Goal: Task Accomplishment & Management: Complete application form

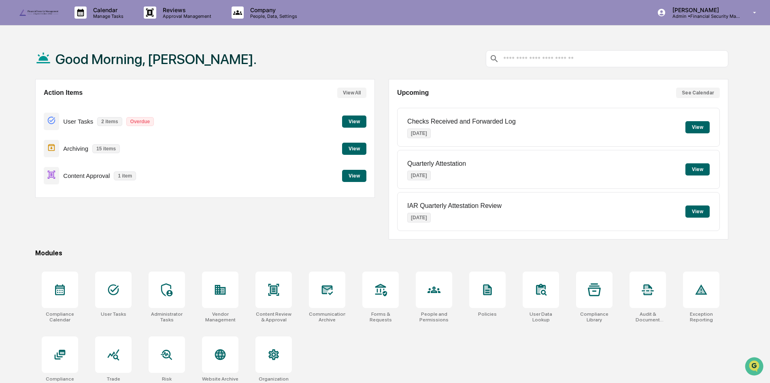
click at [360, 120] on button "View" at bounding box center [354, 121] width 24 height 12
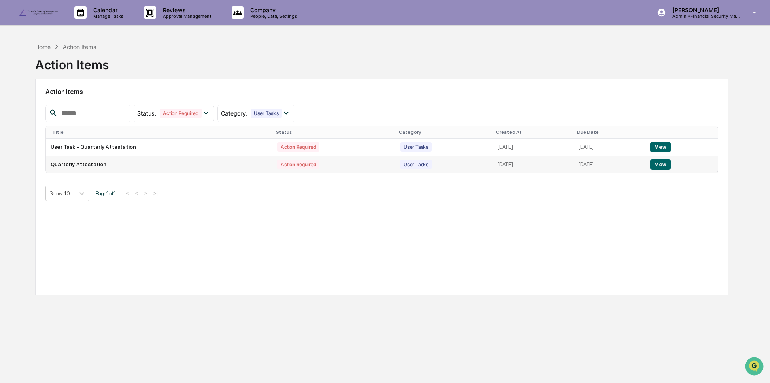
click at [668, 169] on button "View" at bounding box center [660, 164] width 21 height 11
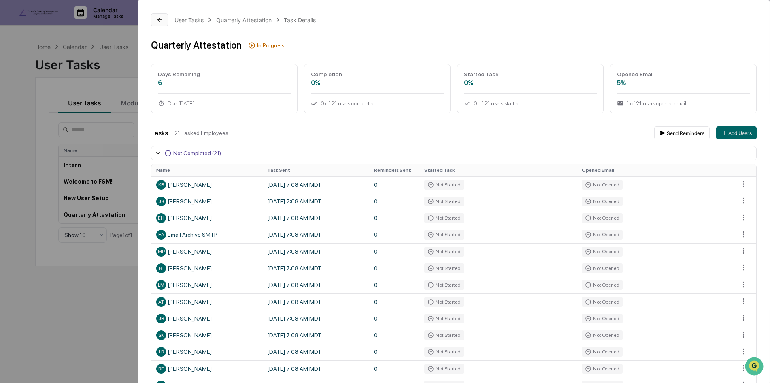
click at [159, 19] on icon at bounding box center [159, 20] width 6 height 6
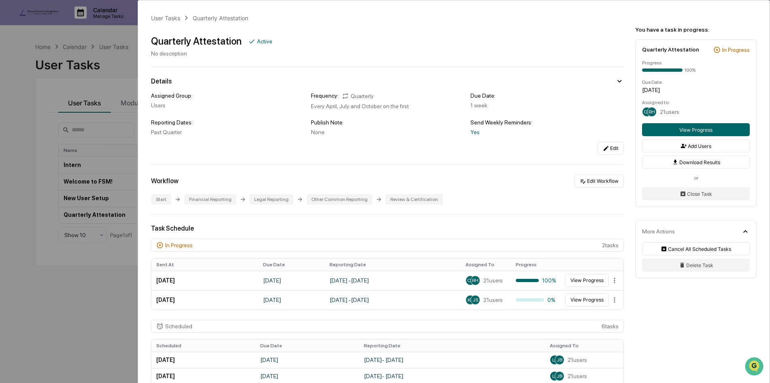
click at [100, 89] on div "User Tasks Quarterly Attestation Quarterly Attestation Active No description De…" at bounding box center [385, 191] width 770 height 383
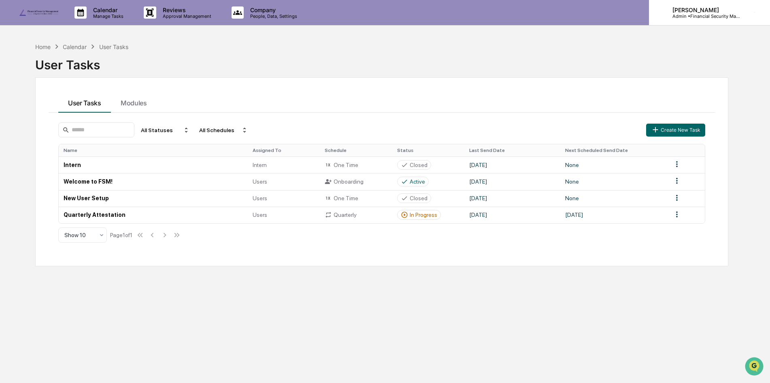
click at [698, 14] on p "Admin • Financial Security Management" at bounding box center [703, 16] width 75 height 6
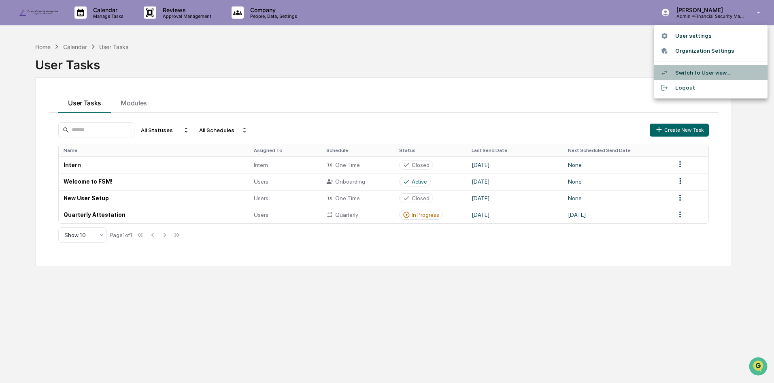
click at [701, 73] on li "Switch to User view..." at bounding box center [710, 72] width 113 height 15
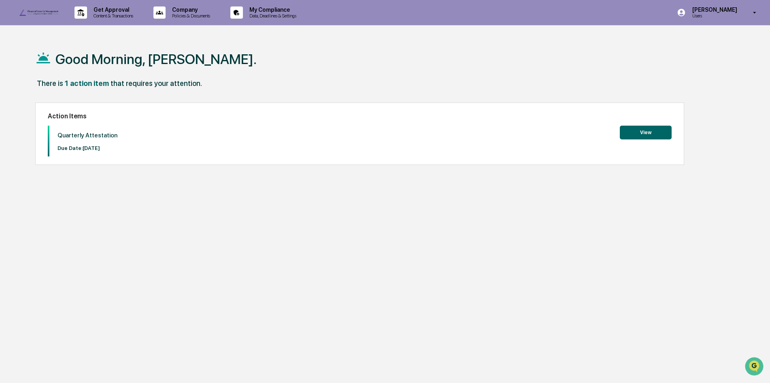
click at [645, 132] on button "View" at bounding box center [646, 133] width 52 height 14
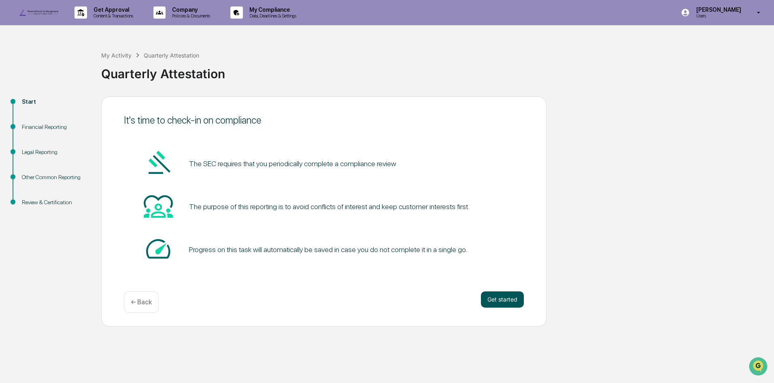
click at [515, 307] on button "Get started" at bounding box center [502, 299] width 43 height 16
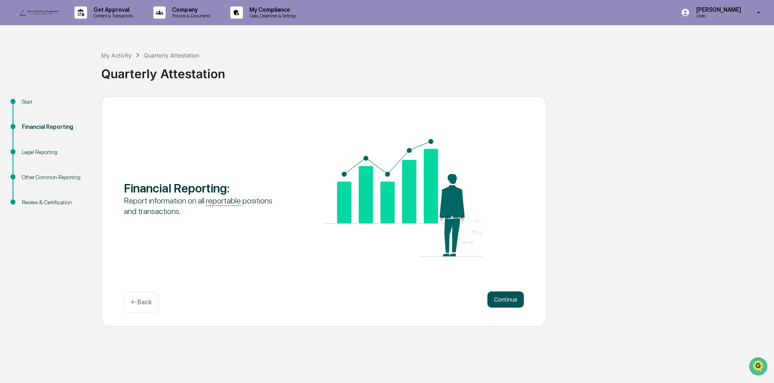
click at [511, 307] on button "Continue" at bounding box center [505, 299] width 36 height 16
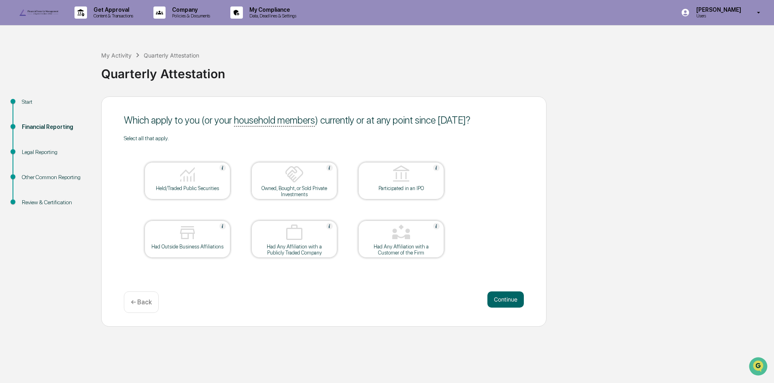
click at [191, 184] on img at bounding box center [187, 173] width 19 height 19
click at [499, 307] on button "Continue" at bounding box center [505, 299] width 36 height 16
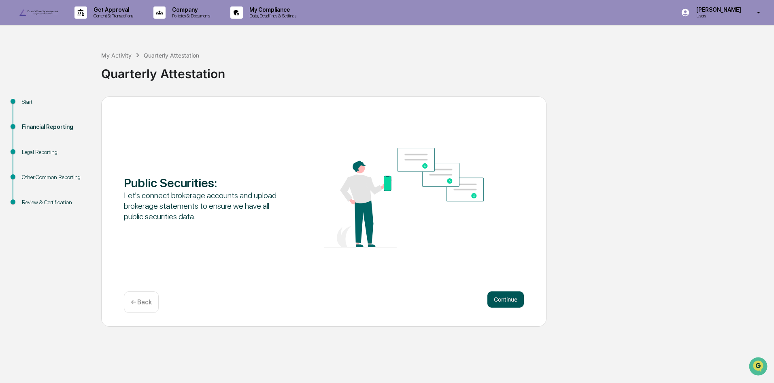
click at [507, 307] on button "Continue" at bounding box center [505, 299] width 36 height 16
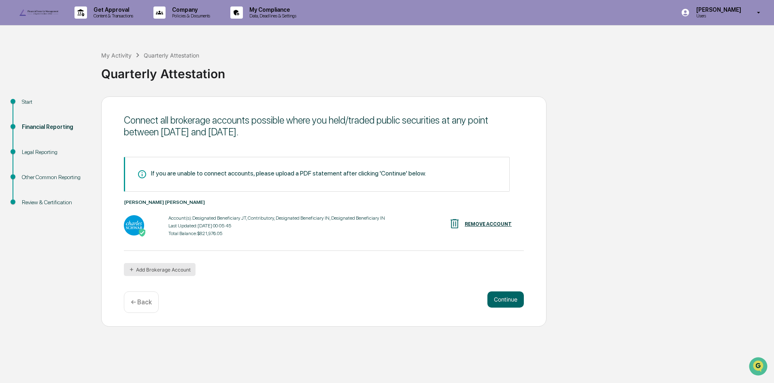
click at [147, 276] on button "Add Brokerage Account" at bounding box center [160, 269] width 72 height 13
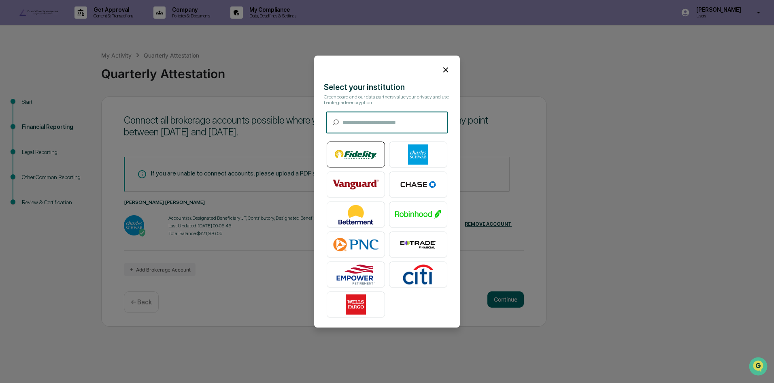
click at [360, 154] on img at bounding box center [356, 154] width 46 height 20
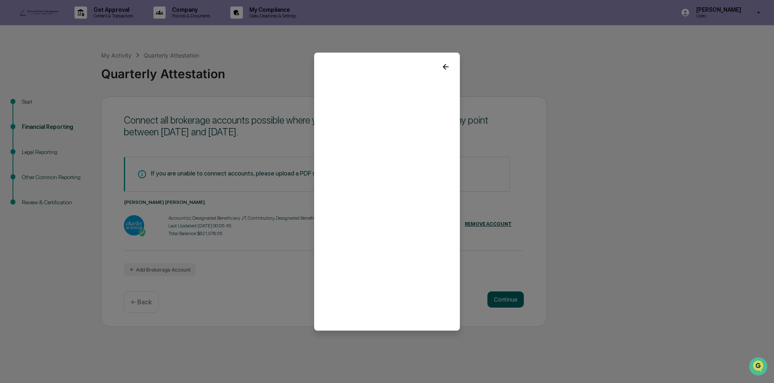
click at [443, 66] on icon at bounding box center [445, 66] width 9 height 9
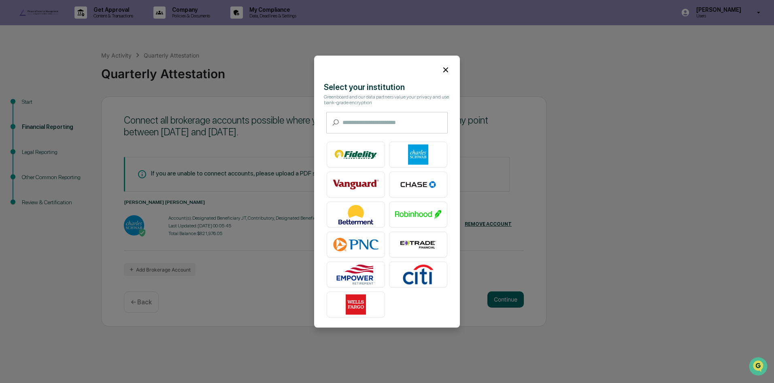
click at [441, 65] on icon at bounding box center [445, 69] width 9 height 9
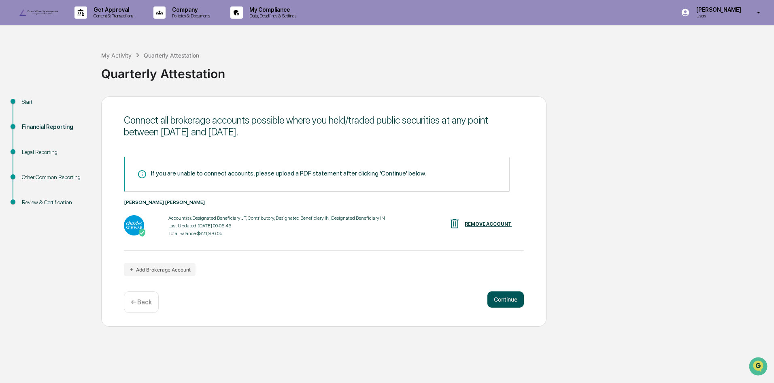
click at [515, 307] on button "Continue" at bounding box center [505, 299] width 36 height 16
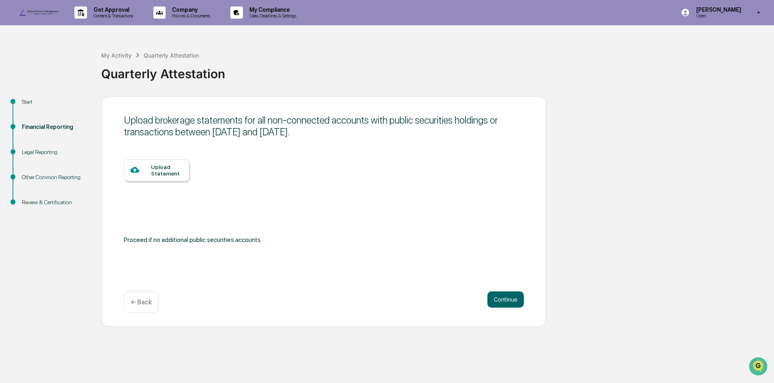
click at [160, 177] on div "Upload Statement" at bounding box center [167, 170] width 32 height 13
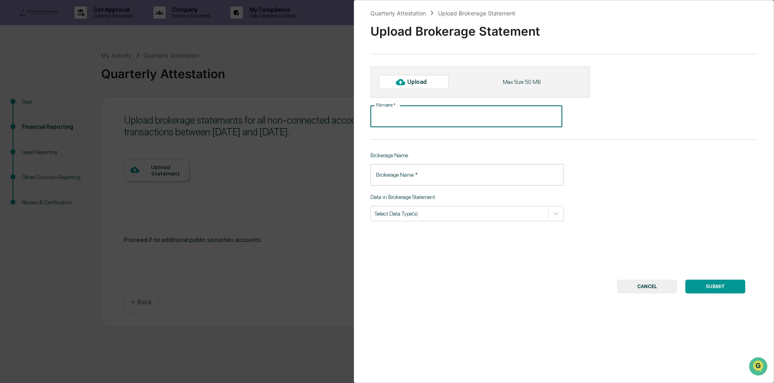
click at [421, 127] on input "File name   *" at bounding box center [466, 116] width 192 height 21
type input "**********"
click at [421, 185] on input "Brokerage Name   *" at bounding box center [467, 174] width 194 height 21
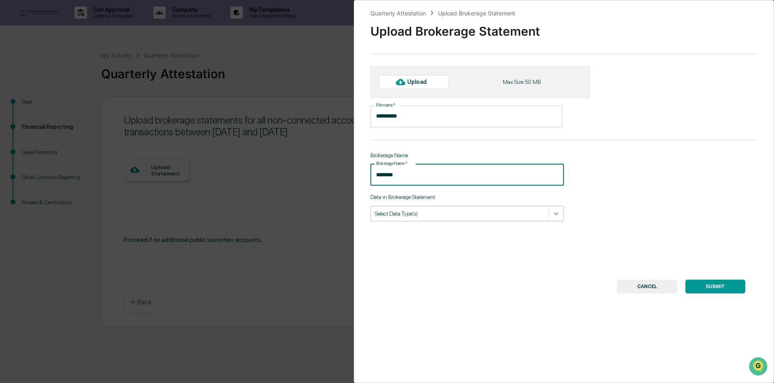
type input "********"
click at [549, 221] on div at bounding box center [556, 213] width 15 height 15
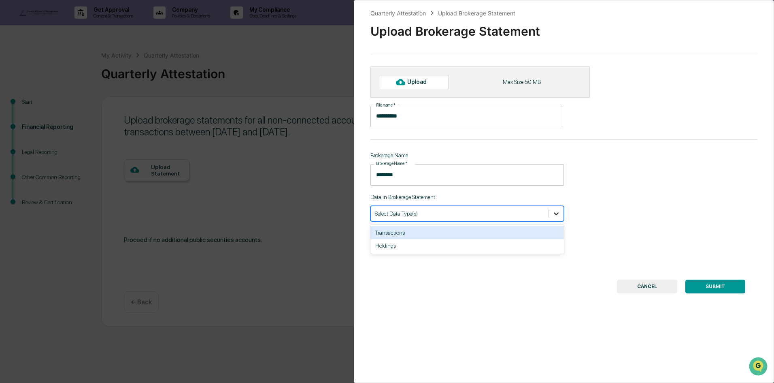
click at [557, 217] on icon at bounding box center [556, 213] width 8 height 8
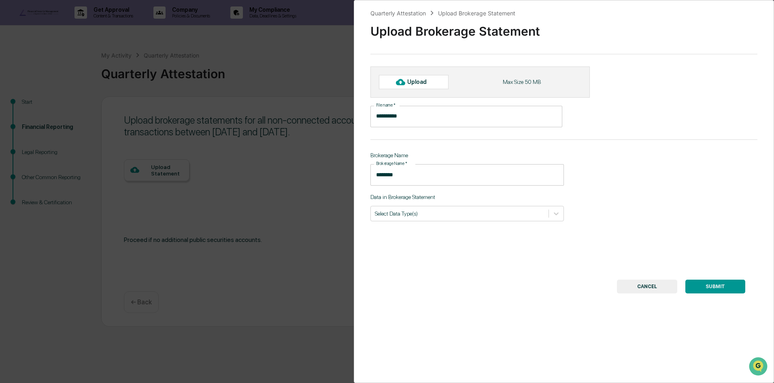
click at [425, 85] on div "Upload" at bounding box center [420, 82] width 26 height 6
type input "*******"
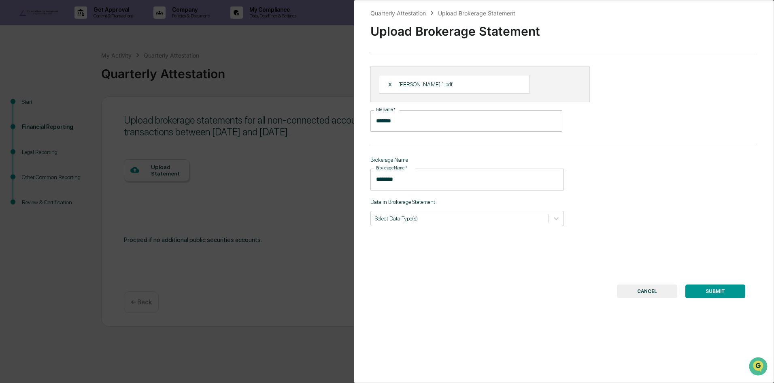
click at [713, 298] on button "SUBMIT" at bounding box center [715, 291] width 60 height 14
drag, startPoint x: 520, startPoint y: 238, endPoint x: 513, endPoint y: 242, distance: 8.3
click at [520, 223] on div "Select Data Type(s)" at bounding box center [460, 218] width 178 height 11
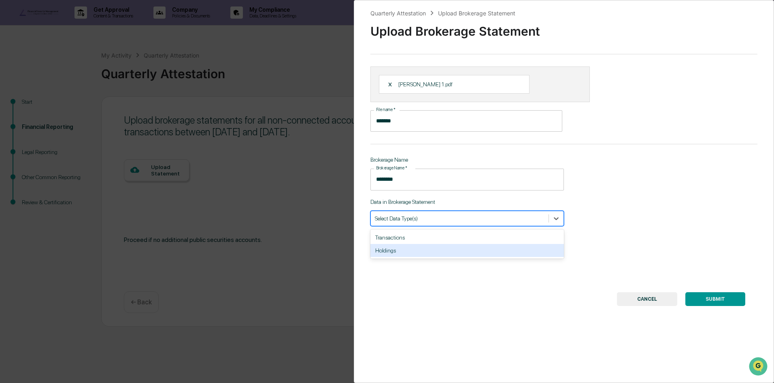
drag, startPoint x: 395, startPoint y: 265, endPoint x: 567, endPoint y: 275, distance: 172.4
click at [396, 257] on div "Holdings" at bounding box center [467, 250] width 194 height 13
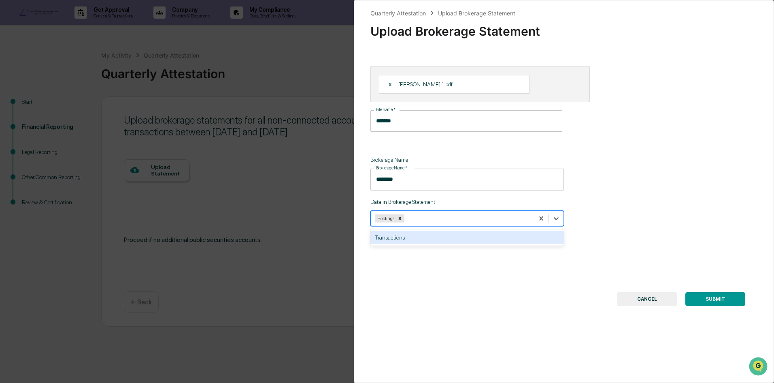
click at [711, 306] on button "SUBMIT" at bounding box center [715, 299] width 60 height 14
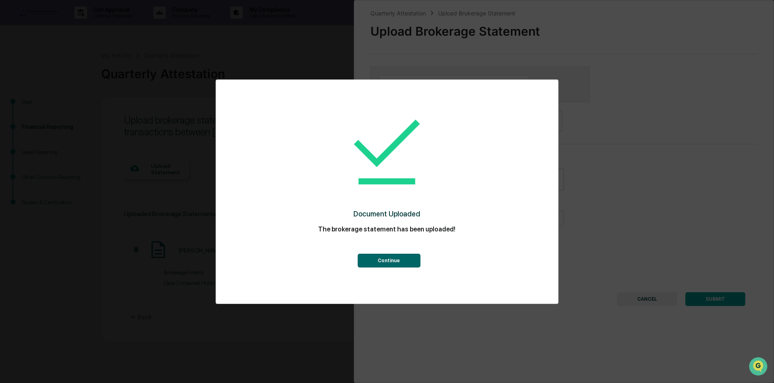
click at [389, 258] on button "Continue" at bounding box center [388, 260] width 63 height 14
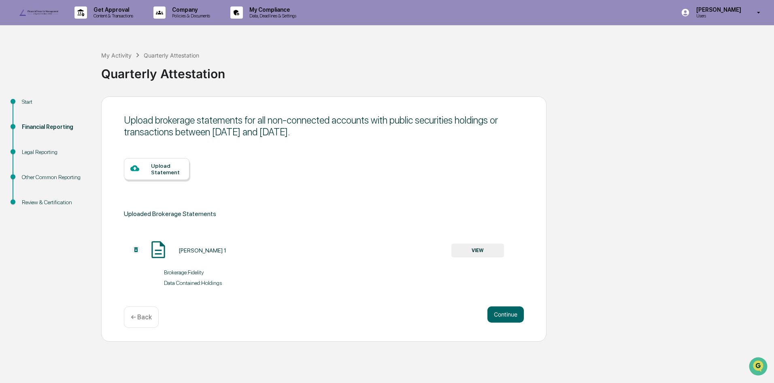
click at [159, 175] on div "Upload Statement" at bounding box center [167, 168] width 32 height 13
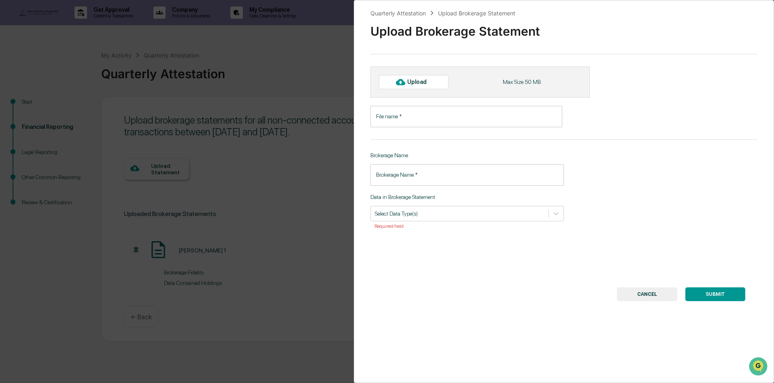
click at [421, 85] on div "Upload" at bounding box center [420, 82] width 26 height 6
type input "****"
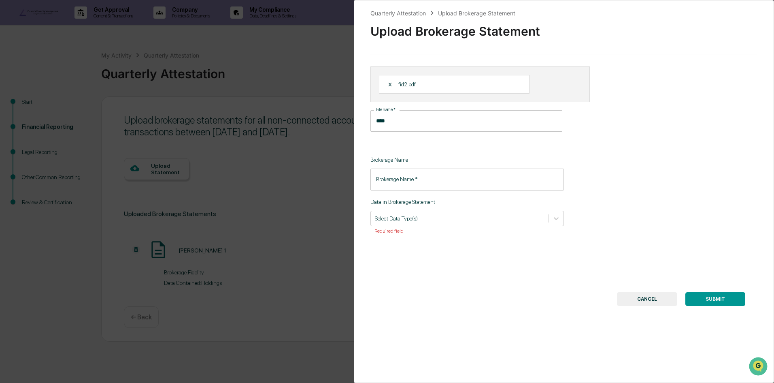
click at [402, 190] on input "Brokerage Name   *" at bounding box center [467, 178] width 194 height 21
type input "********"
click at [458, 222] on div at bounding box center [460, 218] width 170 height 8
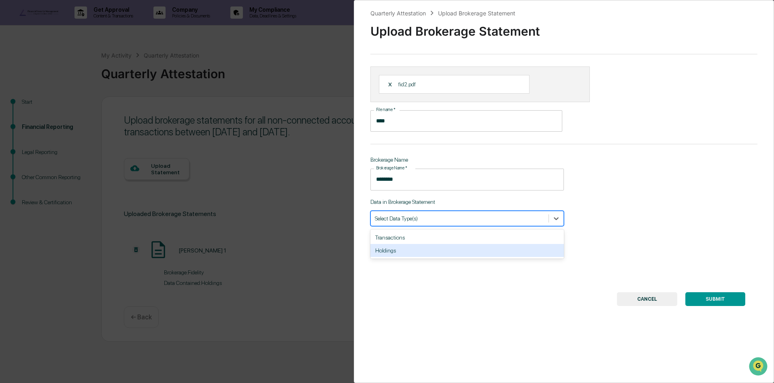
click at [411, 257] on div "Holdings" at bounding box center [467, 250] width 194 height 13
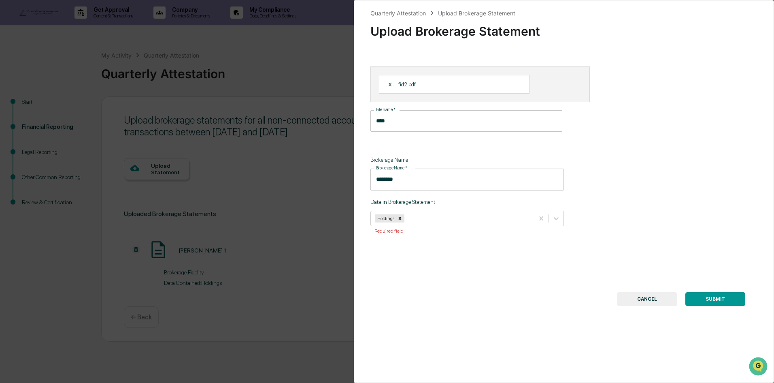
click at [715, 306] on button "SUBMIT" at bounding box center [715, 299] width 60 height 14
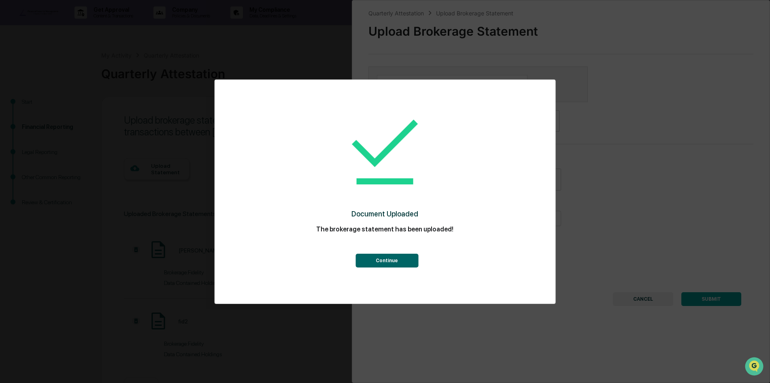
click at [384, 257] on button "Continue" at bounding box center [386, 260] width 63 height 14
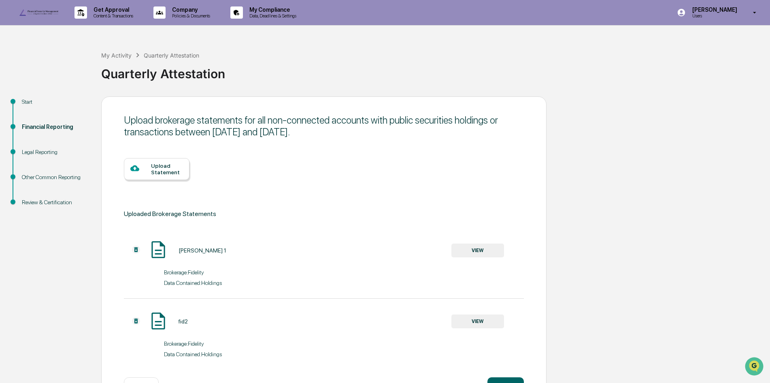
click at [139, 171] on icon at bounding box center [134, 168] width 9 height 6
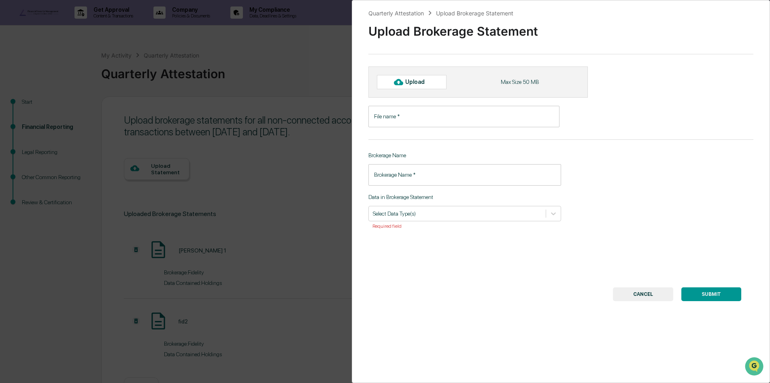
click at [416, 85] on div "Upload" at bounding box center [418, 82] width 26 height 6
click at [412, 85] on div "Upload" at bounding box center [418, 82] width 26 height 6
type input "********"
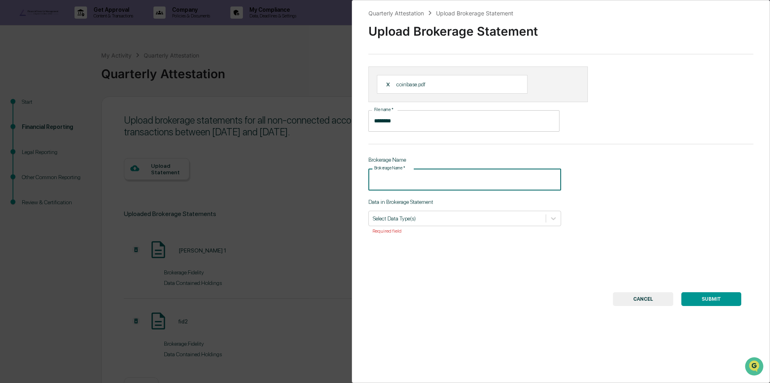
drag, startPoint x: 426, startPoint y: 187, endPoint x: 174, endPoint y: 202, distance: 252.7
click at [179, 201] on div "Quarterly Attestation Upload Brokerage Statement Upload Brokerage Statement X c…" at bounding box center [385, 191] width 770 height 383
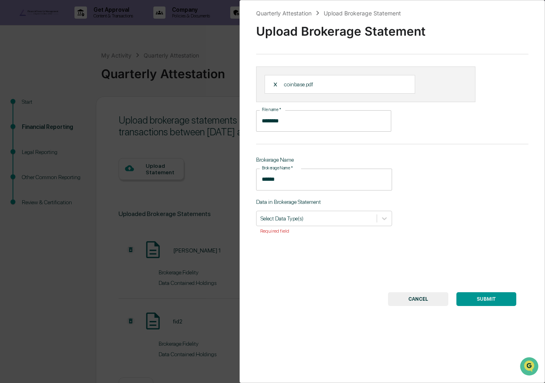
click at [275, 190] on input "******" at bounding box center [324, 178] width 136 height 21
drag, startPoint x: 276, startPoint y: 192, endPoint x: 316, endPoint y: 194, distance: 40.5
click at [316, 190] on input "******" at bounding box center [324, 178] width 136 height 21
click at [274, 190] on input "*********" at bounding box center [324, 178] width 136 height 21
click at [275, 190] on input "*********" at bounding box center [324, 178] width 136 height 21
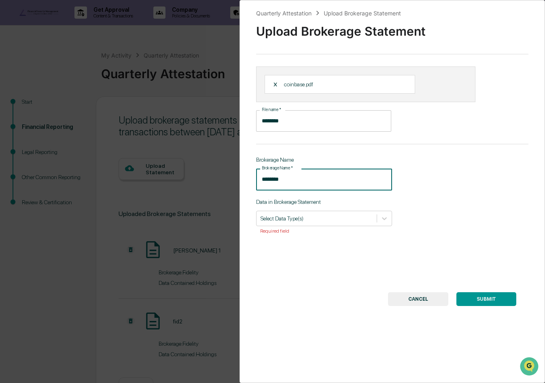
type input "********"
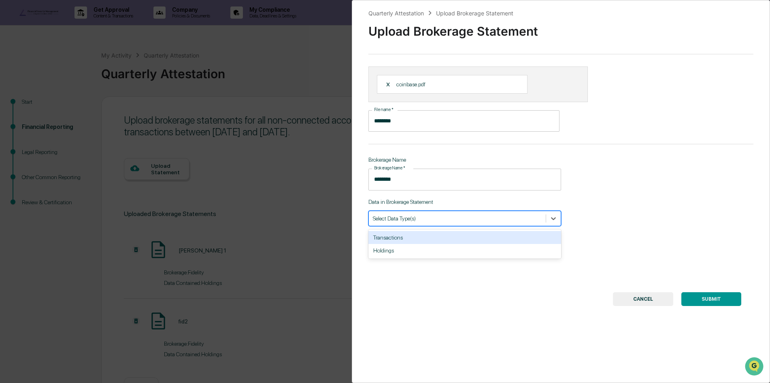
click at [509, 222] on div at bounding box center [457, 218] width 169 height 8
click at [413, 257] on div "Holdings" at bounding box center [464, 250] width 193 height 13
click at [708, 306] on button "SUBMIT" at bounding box center [711, 299] width 60 height 14
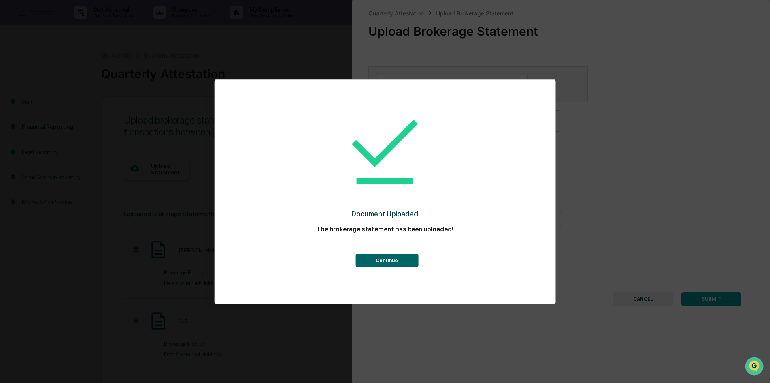
click at [382, 260] on button "Continue" at bounding box center [386, 260] width 63 height 14
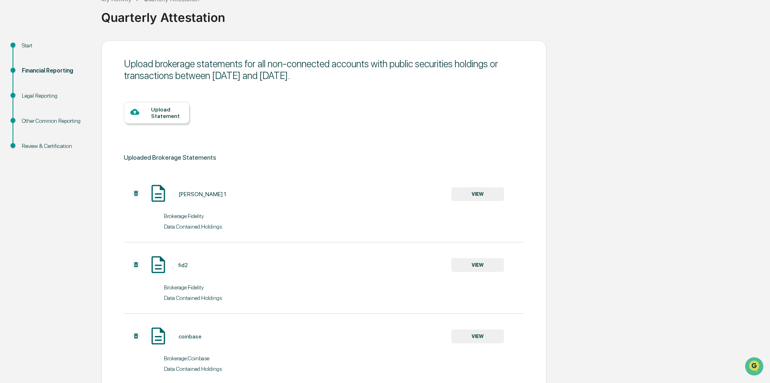
scroll to position [116, 0]
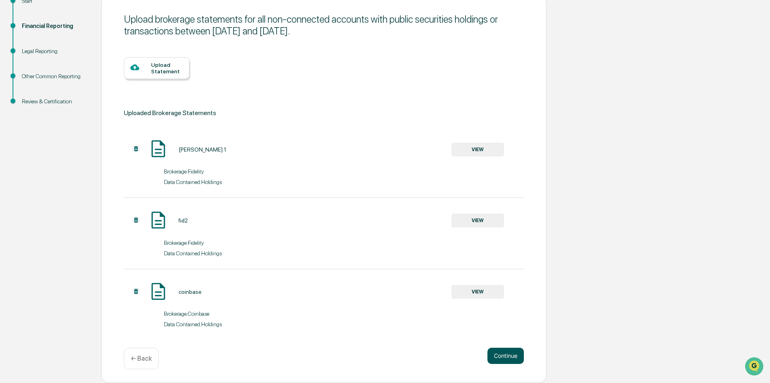
click at [504, 359] on button "Continue" at bounding box center [505, 355] width 36 height 16
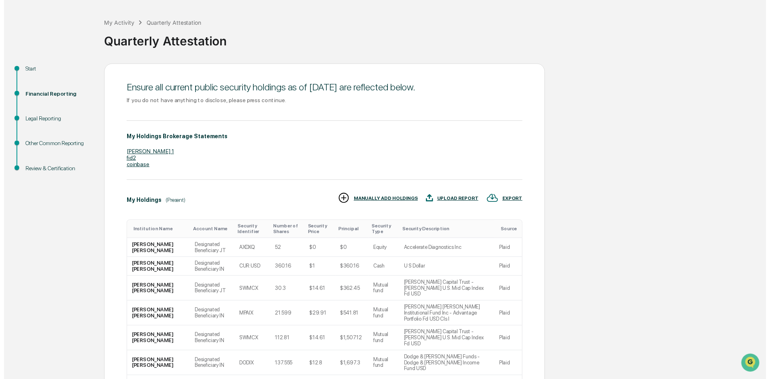
scroll to position [162, 0]
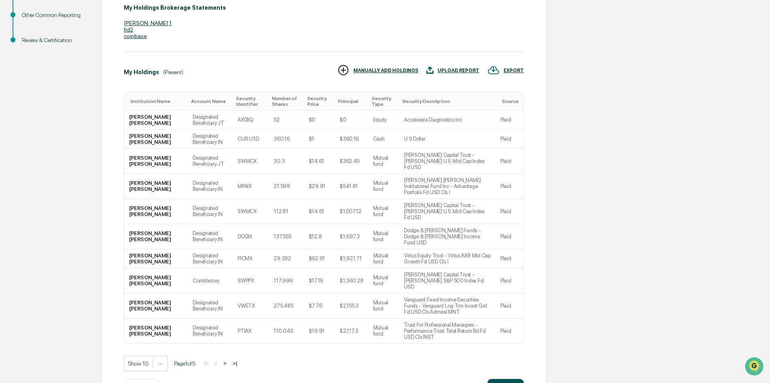
click at [511, 379] on button "Continue" at bounding box center [505, 387] width 36 height 16
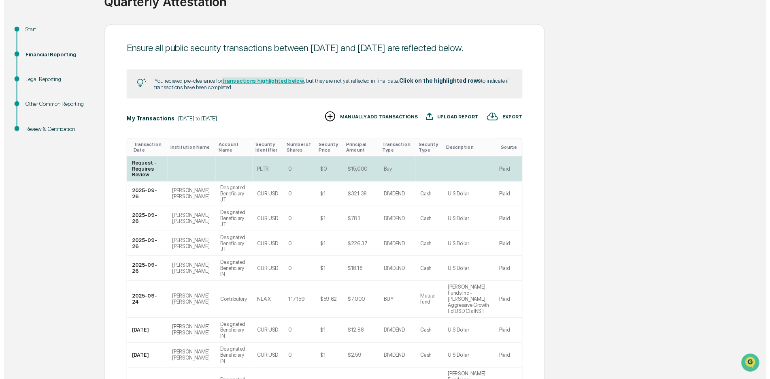
scroll to position [178, 0]
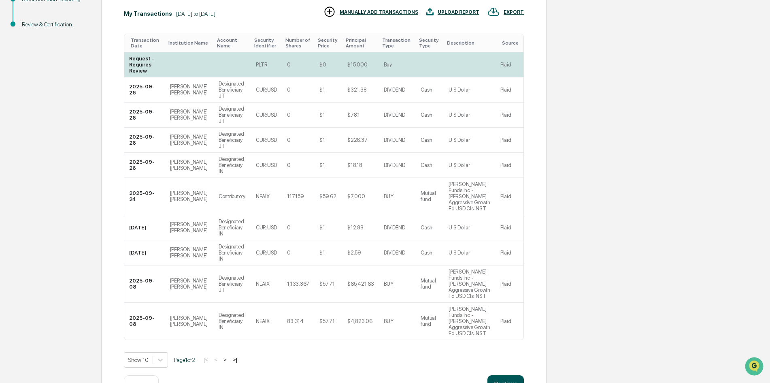
click at [508, 375] on button "Continue" at bounding box center [505, 383] width 36 height 16
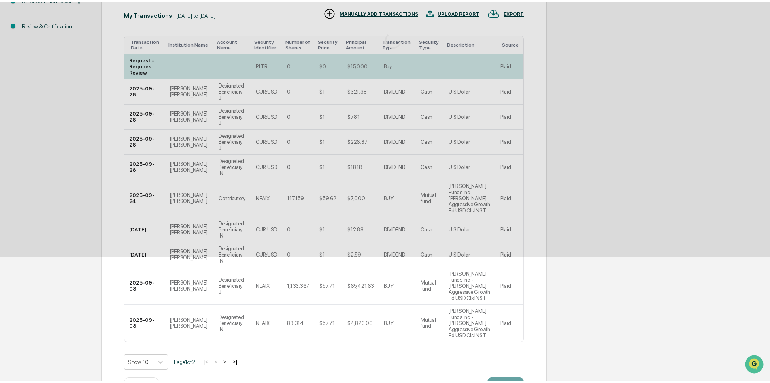
scroll to position [0, 0]
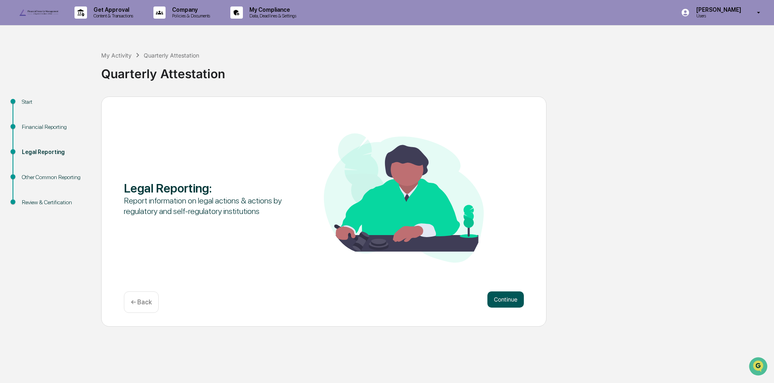
click at [516, 307] on button "Continue" at bounding box center [505, 299] width 36 height 16
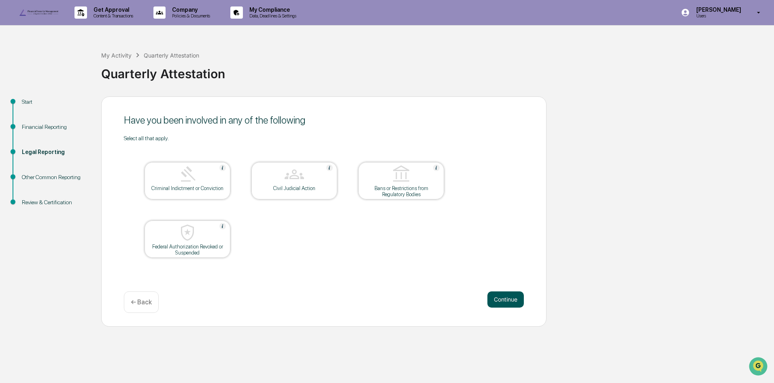
click at [506, 307] on button "Continue" at bounding box center [505, 299] width 36 height 16
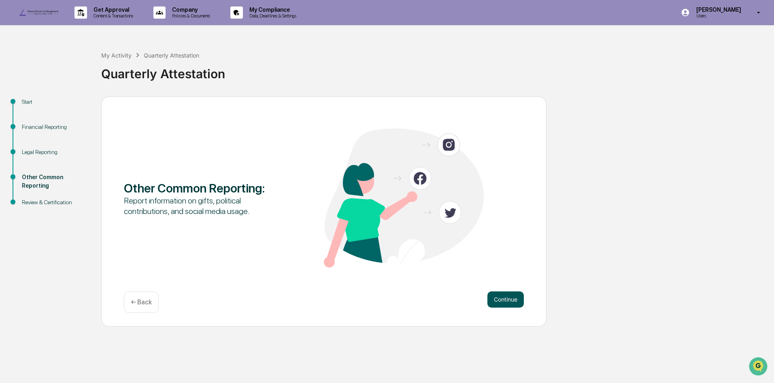
click at [505, 307] on button "Continue" at bounding box center [505, 299] width 36 height 16
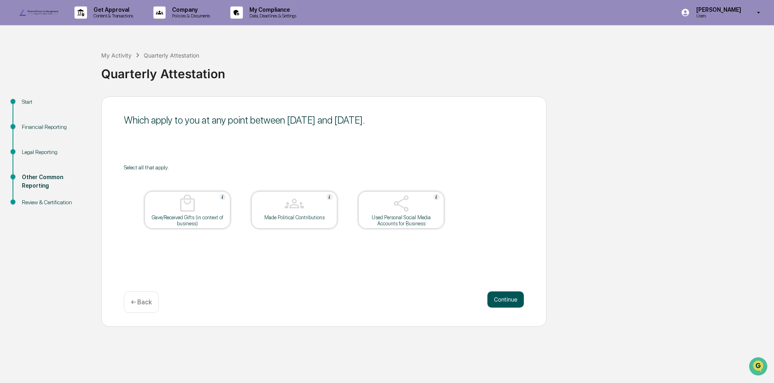
click at [505, 307] on button "Continue" at bounding box center [505, 299] width 36 height 16
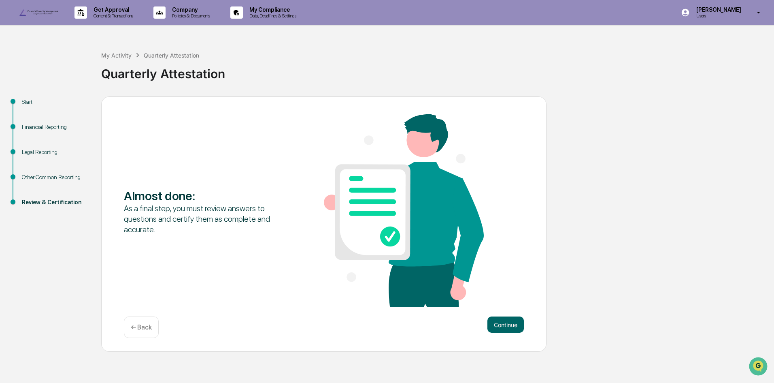
click at [505, 309] on div "Almost done : As a final step, you must review answers to questions and certify…" at bounding box center [324, 211] width 400 height 194
click at [511, 332] on button "Continue" at bounding box center [505, 324] width 36 height 16
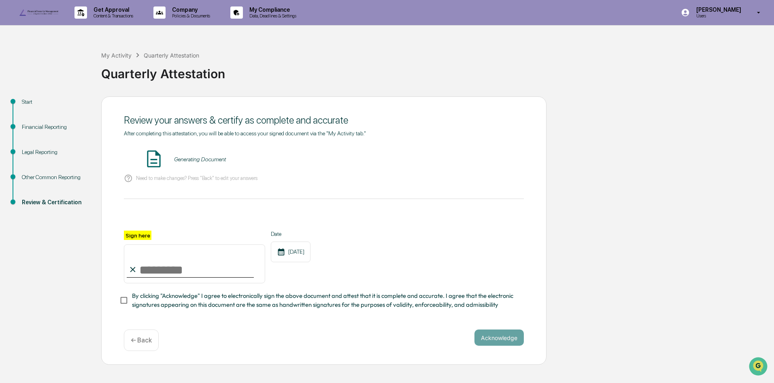
click at [162, 279] on input "Sign here" at bounding box center [194, 263] width 141 height 39
type input "**********"
click at [497, 345] on button "Acknowledge" at bounding box center [498, 337] width 49 height 16
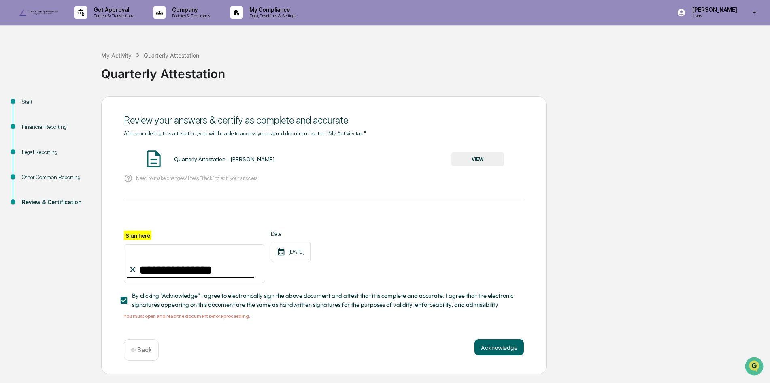
scroll to position [9, 0]
click at [364, 307] on span "By clicking "Acknowledge" I agree to electronically sign the above document and…" at bounding box center [324, 300] width 385 height 18
click at [162, 309] on span "By clicking "Acknowledge" I agree to electronically sign the above document and…" at bounding box center [324, 300] width 385 height 18
drag, startPoint x: 156, startPoint y: 323, endPoint x: 162, endPoint y: 319, distance: 6.4
click at [158, 319] on div "You must open and read the document before proceeding." at bounding box center [324, 316] width 400 height 6
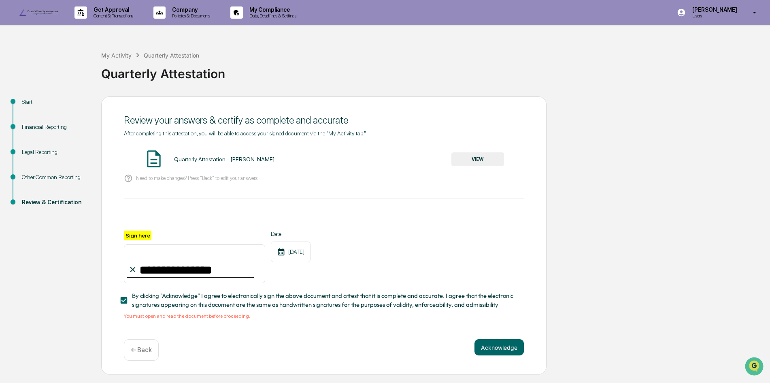
click at [366, 302] on span "By clicking "Acknowledge" I agree to electronically sign the above document and…" at bounding box center [324, 300] width 385 height 18
click at [471, 170] on div "Quarterly Attestation - [PERSON_NAME] VIEW" at bounding box center [324, 159] width 400 height 21
click at [323, 309] on span "By clicking "Acknowledge" I agree to electronically sign the above document and…" at bounding box center [324, 300] width 385 height 18
click at [323, 308] on span "By clicking "Acknowledge" I agree to electronically sign the above document and…" at bounding box center [324, 300] width 385 height 18
click at [60, 206] on div "Review & Certification" at bounding box center [55, 202] width 66 height 9
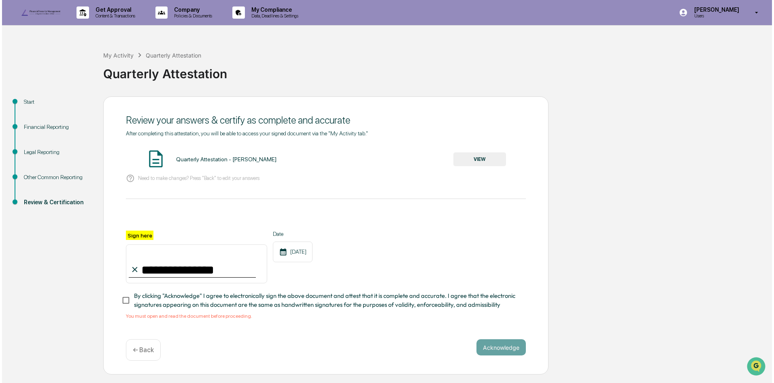
scroll to position [0, 0]
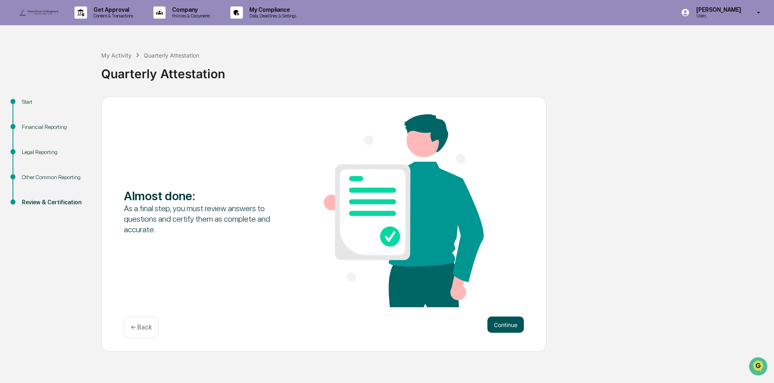
click at [510, 332] on button "Continue" at bounding box center [505, 324] width 36 height 16
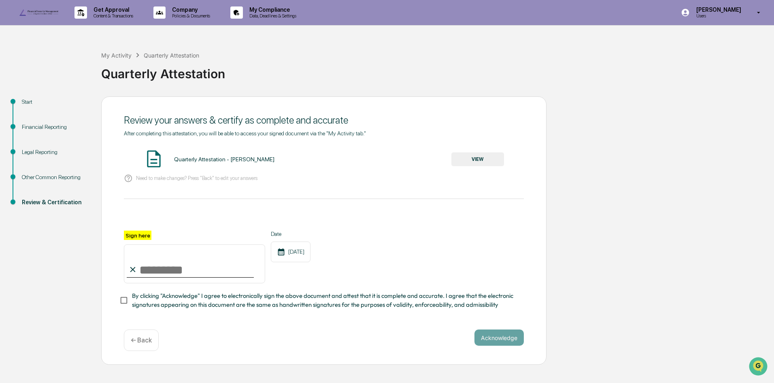
click at [470, 166] on button "VIEW" at bounding box center [477, 159] width 53 height 14
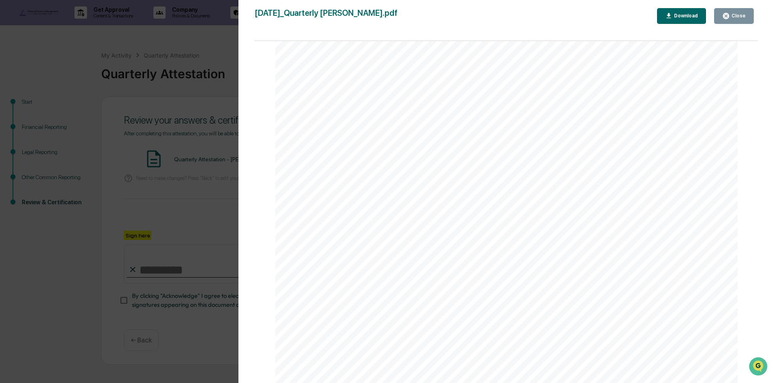
scroll to position [1538, 0]
click at [746, 16] on div "Close" at bounding box center [738, 16] width 16 height 6
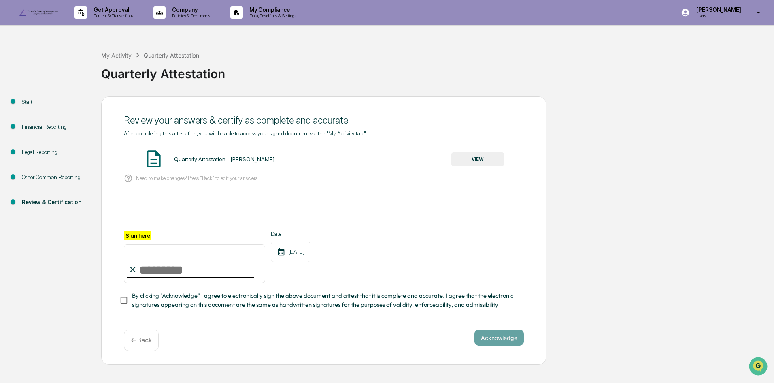
click at [164, 278] on input "Sign here" at bounding box center [194, 263] width 141 height 39
type input "**********"
click at [502, 345] on button "Acknowledge" at bounding box center [498, 337] width 49 height 16
